Goal: Transaction & Acquisition: Purchase product/service

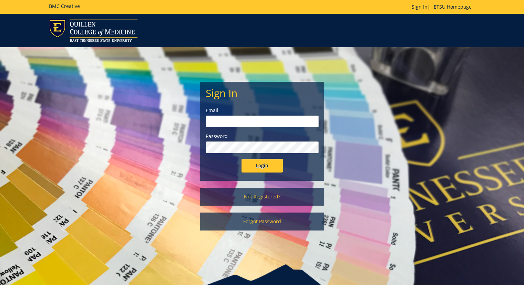
type input "milam@etsu.edu"
click at [249, 166] on input "Login" at bounding box center [262, 165] width 41 height 14
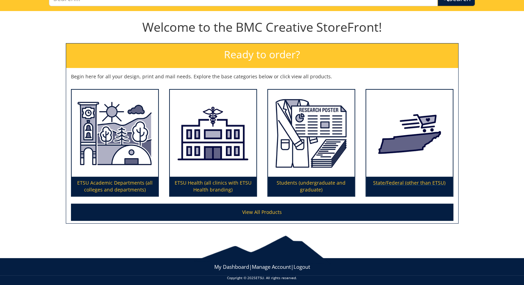
scroll to position [65, 0]
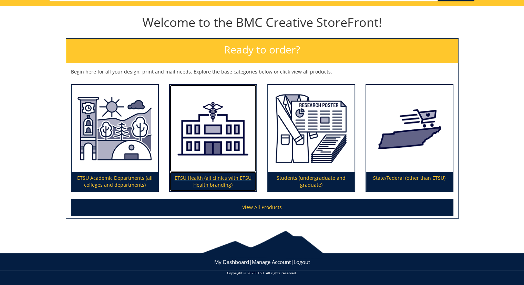
click at [238, 183] on p "ETSU Health (all clinics with ETSU Health branding)" at bounding box center [213, 181] width 86 height 19
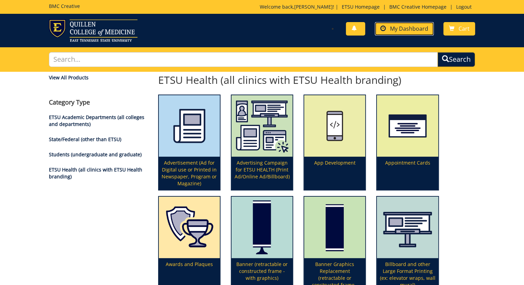
click at [413, 32] on link "My Dashboard" at bounding box center [404, 28] width 59 height 13
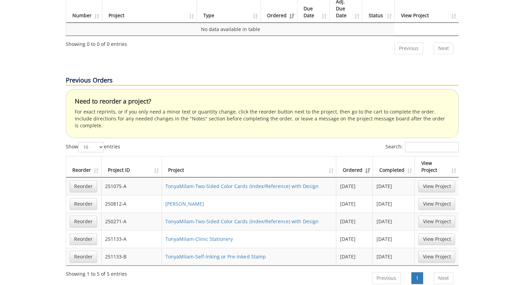
scroll to position [413, 0]
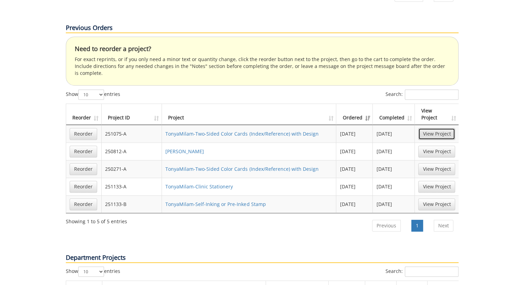
click at [449, 128] on link "View Project" at bounding box center [436, 134] width 37 height 12
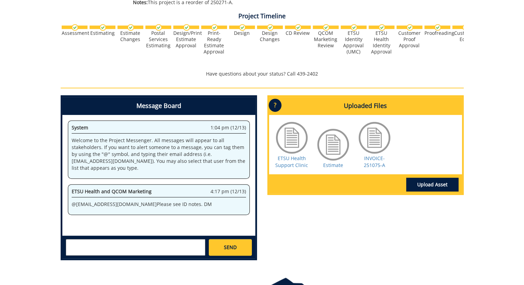
scroll to position [295, 0]
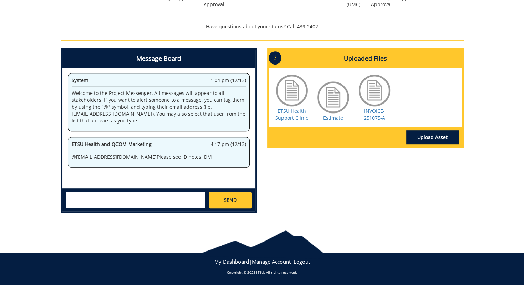
click at [307, 93] on div at bounding box center [292, 90] width 34 height 34
click at [294, 91] on div at bounding box center [292, 90] width 34 height 34
click at [292, 109] on link "ETSU Health Support Clinic" at bounding box center [291, 113] width 33 height 13
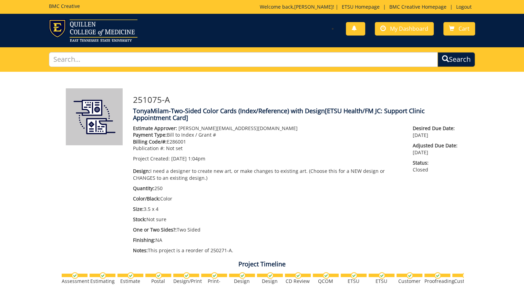
scroll to position [0, 0]
click at [403, 31] on span "My Dashboard" at bounding box center [409, 29] width 38 height 8
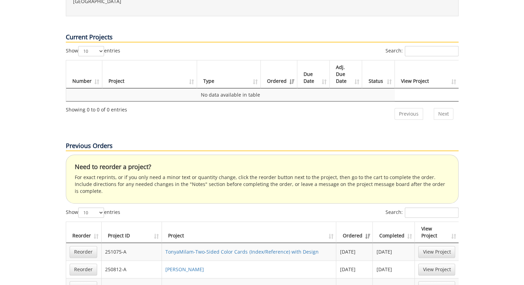
scroll to position [345, 0]
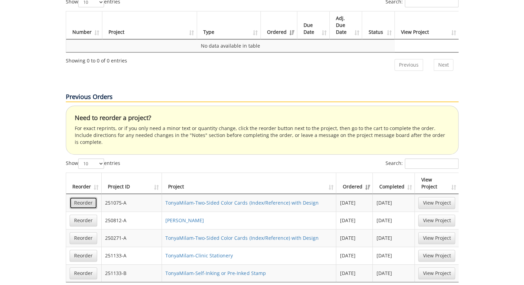
click at [79, 197] on link "Reorder" at bounding box center [84, 203] width 28 height 12
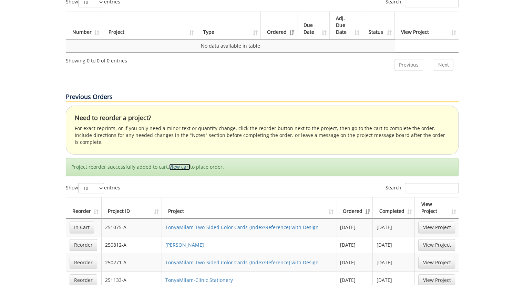
click at [182, 163] on link "View cart" at bounding box center [179, 166] width 21 height 7
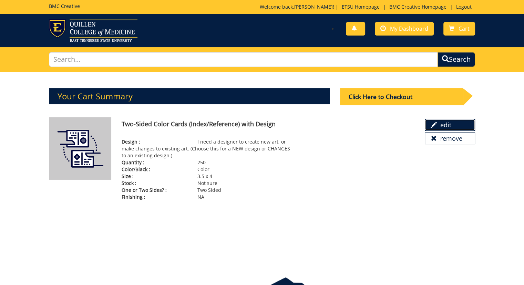
click at [431, 126] on span at bounding box center [434, 125] width 6 height 6
click at [374, 98] on div "Click Here to Checkout" at bounding box center [401, 96] width 123 height 17
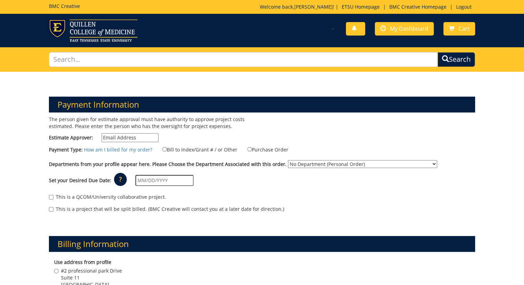
click at [147, 134] on input "Estimate Approver:" at bounding box center [130, 137] width 57 height 9
type input "[PERSON_NAME][EMAIL_ADDRESS][DOMAIN_NAME]"
click at [311, 105] on h3 "Payment Information" at bounding box center [262, 104] width 427 height 16
click at [163, 150] on input "Bill to Index/Grant # / or Other" at bounding box center [164, 149] width 4 height 4
radio input "true"
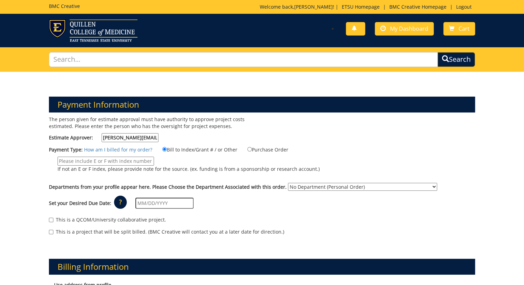
click at [132, 162] on input "If not an E or F index, please provide note for the source. (ex. funding is fro…" at bounding box center [106, 160] width 96 height 9
click at [105, 155] on div "Payment Type: How am I billed for my order? Bill to Index/Grant # / or Other" at bounding box center [262, 162] width 437 height 34
click at [103, 159] on input "If not an E or F index, please provide note for the source. (ex. funding is fro…" at bounding box center [106, 160] width 96 height 9
click at [403, 186] on select "No Department (Personal Order) ETSU Health - Family Medicine of Johnson City (S…" at bounding box center [362, 187] width 149 height 8
select select "70"
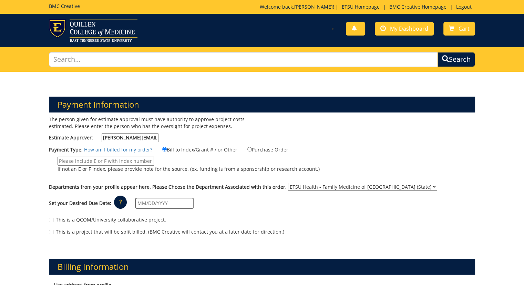
click at [288, 183] on select "No Department (Personal Order) ETSU Health - Family Medicine of Johnson City (S…" at bounding box center [362, 187] width 149 height 8
click at [130, 161] on input "If not an E or F index, please provide note for the source. (ex. funding is fro…" at bounding box center [106, 160] width 96 height 9
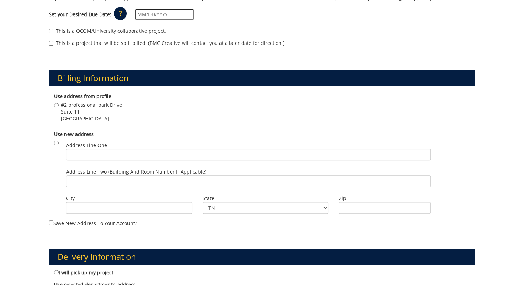
scroll to position [207, 0]
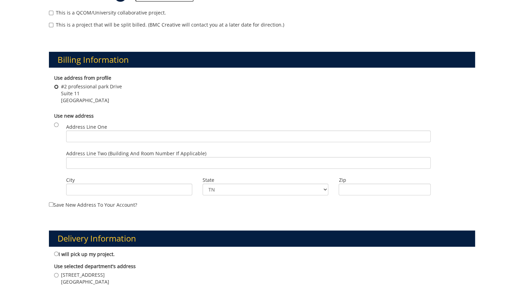
click at [55, 85] on input "#2 professional park Drive Suite 11 Johnson City , TN 37604" at bounding box center [56, 86] width 4 height 4
radio input "true"
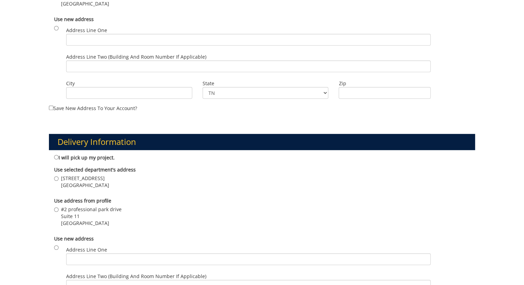
scroll to position [310, 0]
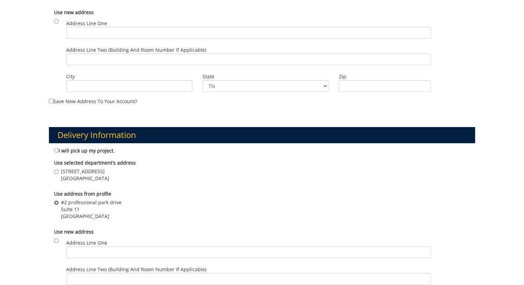
click at [55, 202] on input "#2 professional park drive Suite 11 Johnson City , TN 37604" at bounding box center [56, 202] width 4 height 4
radio input "true"
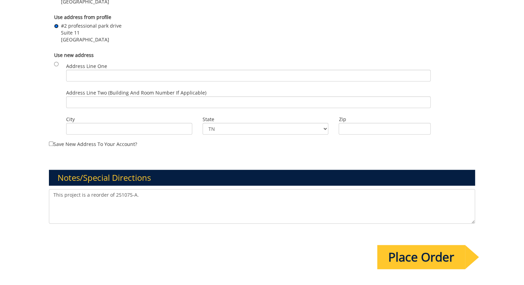
scroll to position [517, 0]
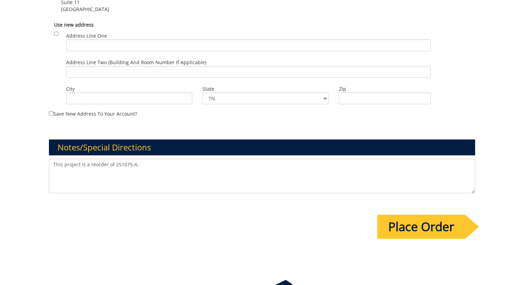
click at [172, 167] on textarea "This project is a reorder of 251075-A." at bounding box center [262, 175] width 427 height 34
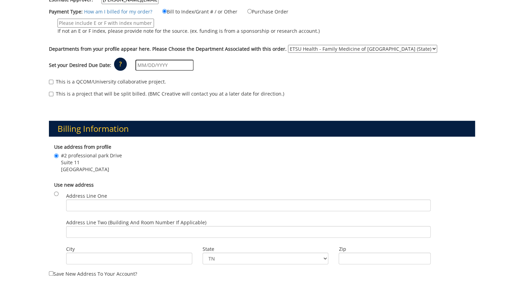
scroll to position [103, 0]
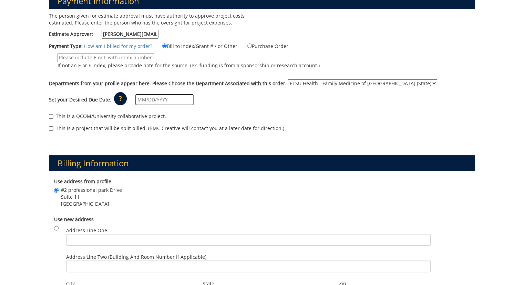
type textarea "This project is a reorder of 251075-A. I need a correction of spelling for Joha…"
click at [125, 54] on input "If not an E or F index, please provide note for the source. (ex. funding is fro…" at bounding box center [106, 57] width 96 height 9
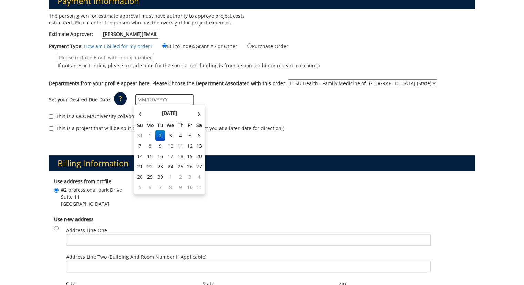
click at [182, 97] on input "text" at bounding box center [164, 99] width 58 height 11
click at [161, 160] on td "16" at bounding box center [160, 156] width 10 height 10
type input "09/16/2025"
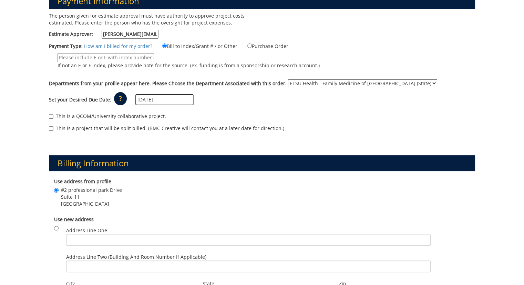
scroll to position [69, 0]
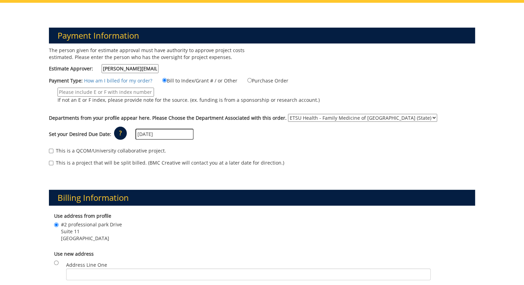
click at [78, 90] on input "If not an E or F index, please provide note for the source. (ex. funding is fro…" at bounding box center [106, 92] width 96 height 9
paste input "1286001"
click at [59, 88] on input "1286001" at bounding box center [106, 92] width 96 height 9
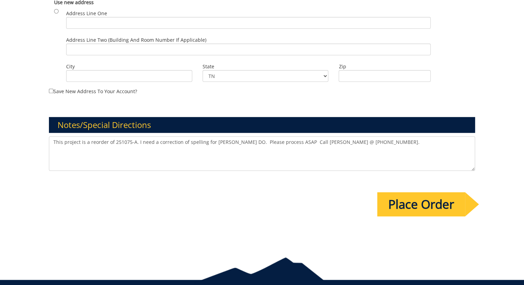
scroll to position [551, 0]
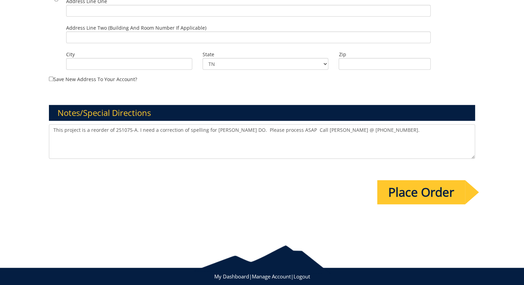
type input "E1286001"
click at [420, 192] on input "Place Order" at bounding box center [421, 192] width 88 height 24
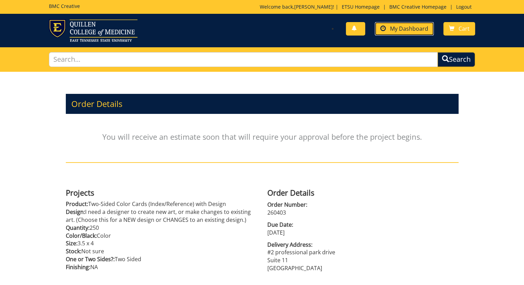
click at [397, 27] on span "My Dashboard" at bounding box center [409, 29] width 38 height 8
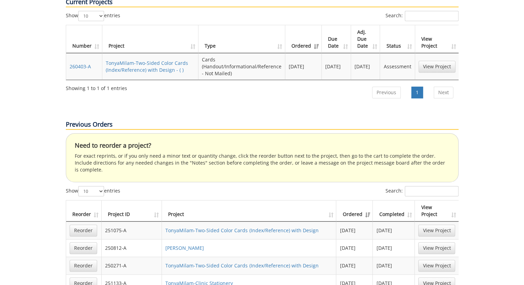
scroll to position [345, 0]
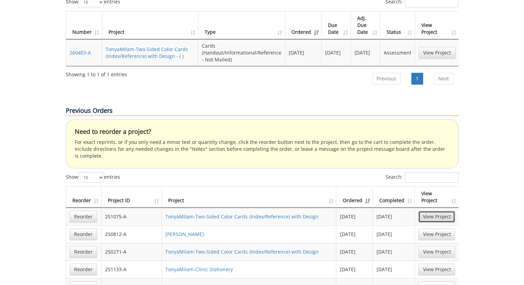
click at [433, 211] on link "View Project" at bounding box center [436, 217] width 37 height 12
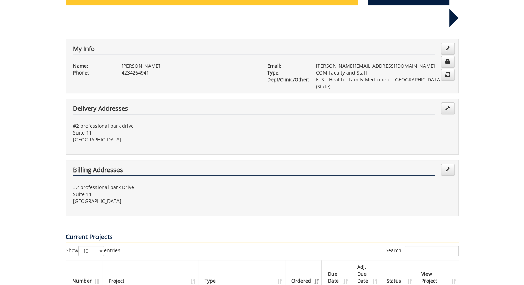
scroll to position [0, 0]
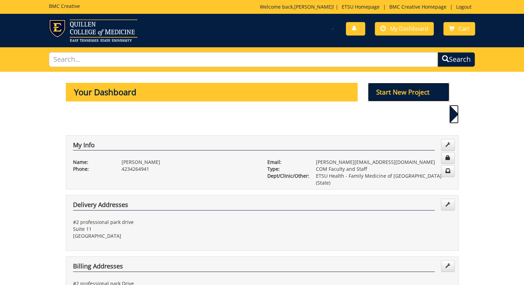
click at [407, 90] on p "Start New Project" at bounding box center [408, 92] width 81 height 19
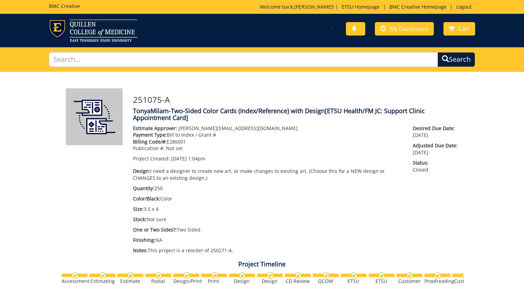
click at [84, 216] on div "Project Timeline Assessment Estimating" at bounding box center [261, 216] width 413 height 226
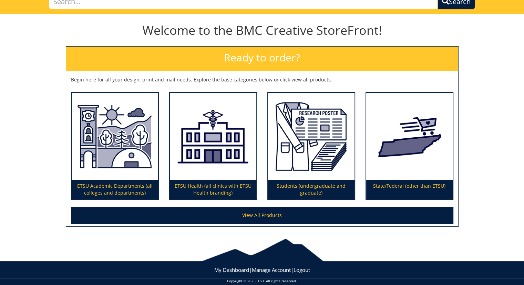
scroll to position [65, 0]
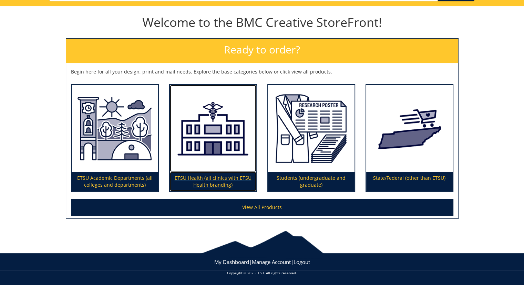
click at [215, 176] on p "ETSU Health (all clinics with ETSU Health branding)" at bounding box center [213, 181] width 86 height 19
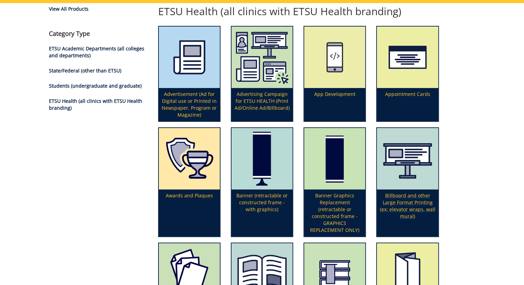
scroll to position [69, 0]
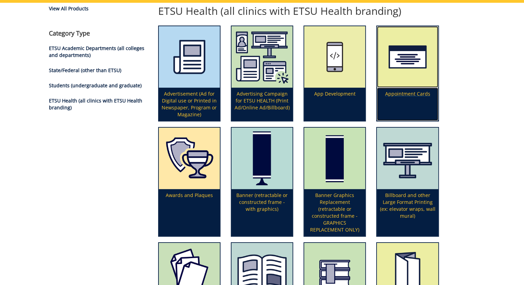
click at [397, 92] on p "Appointment Cards" at bounding box center [407, 104] width 61 height 33
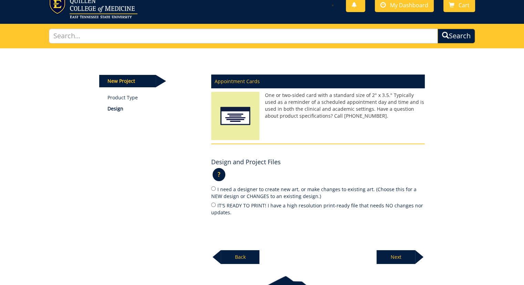
scroll to position [69, 0]
